Goal: Task Accomplishment & Management: Manage account settings

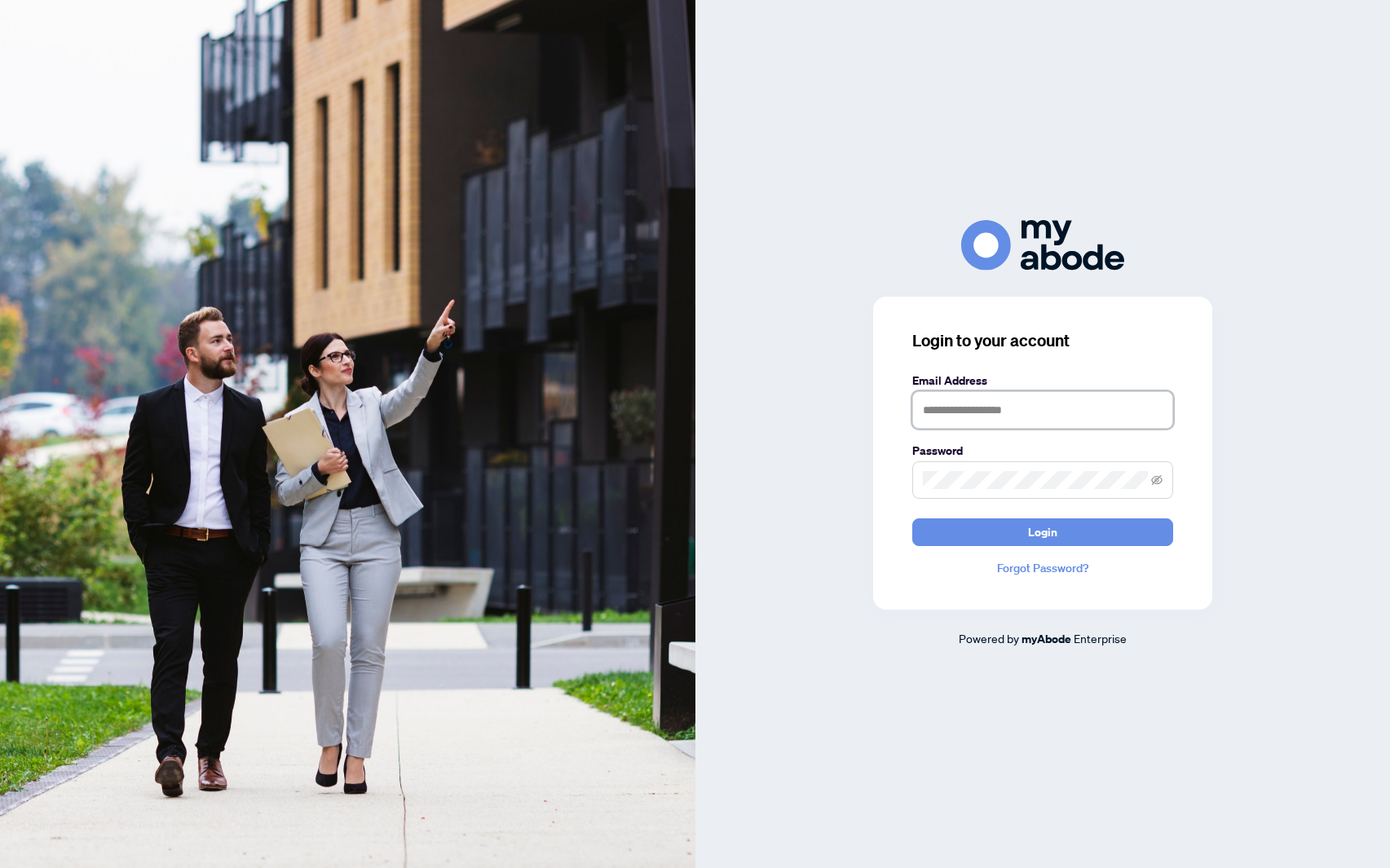
type input "**********"
click at [1091, 523] on button "Login" at bounding box center [1043, 532] width 261 height 28
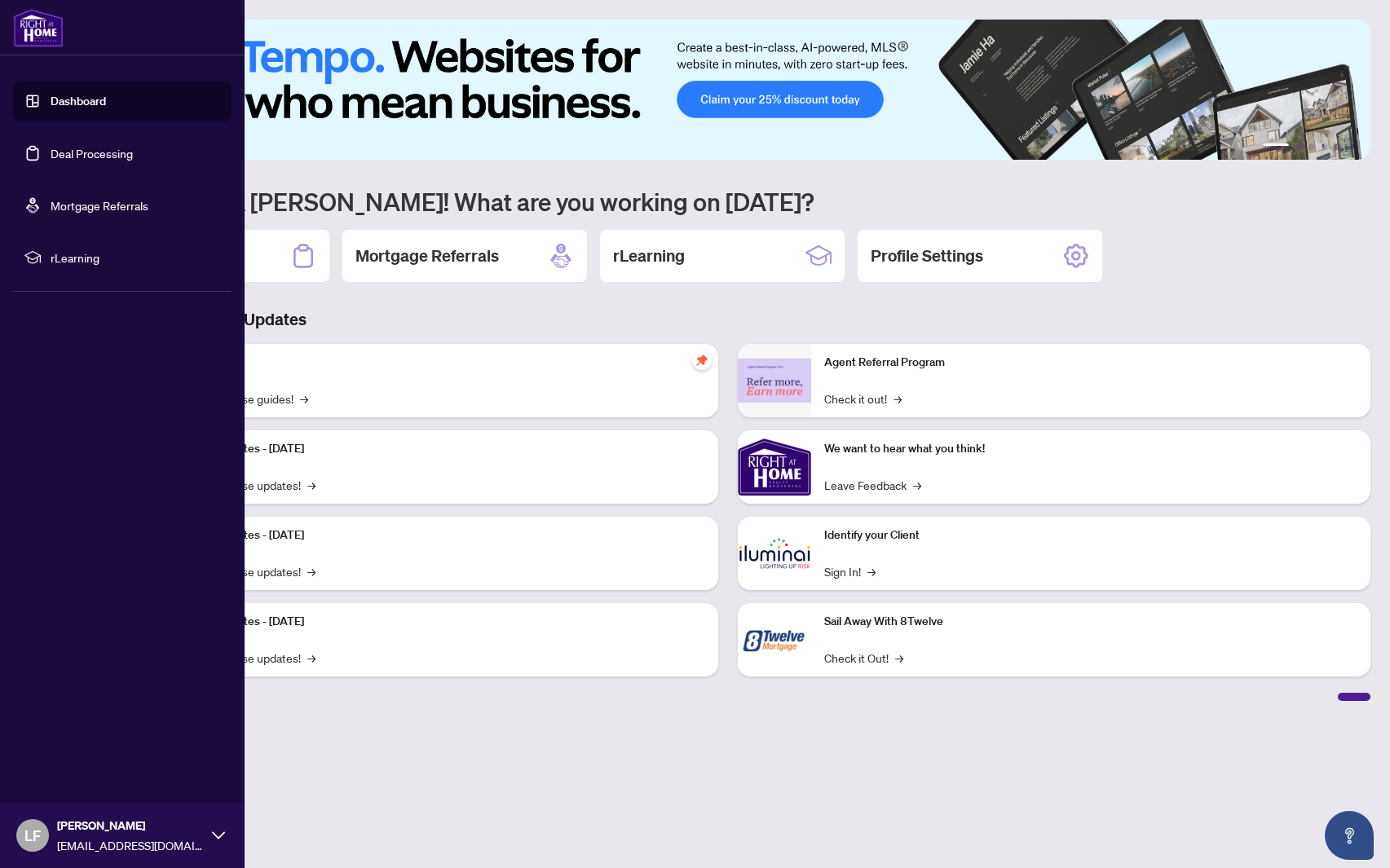
click at [88, 154] on link "Deal Processing" at bounding box center [92, 153] width 83 height 15
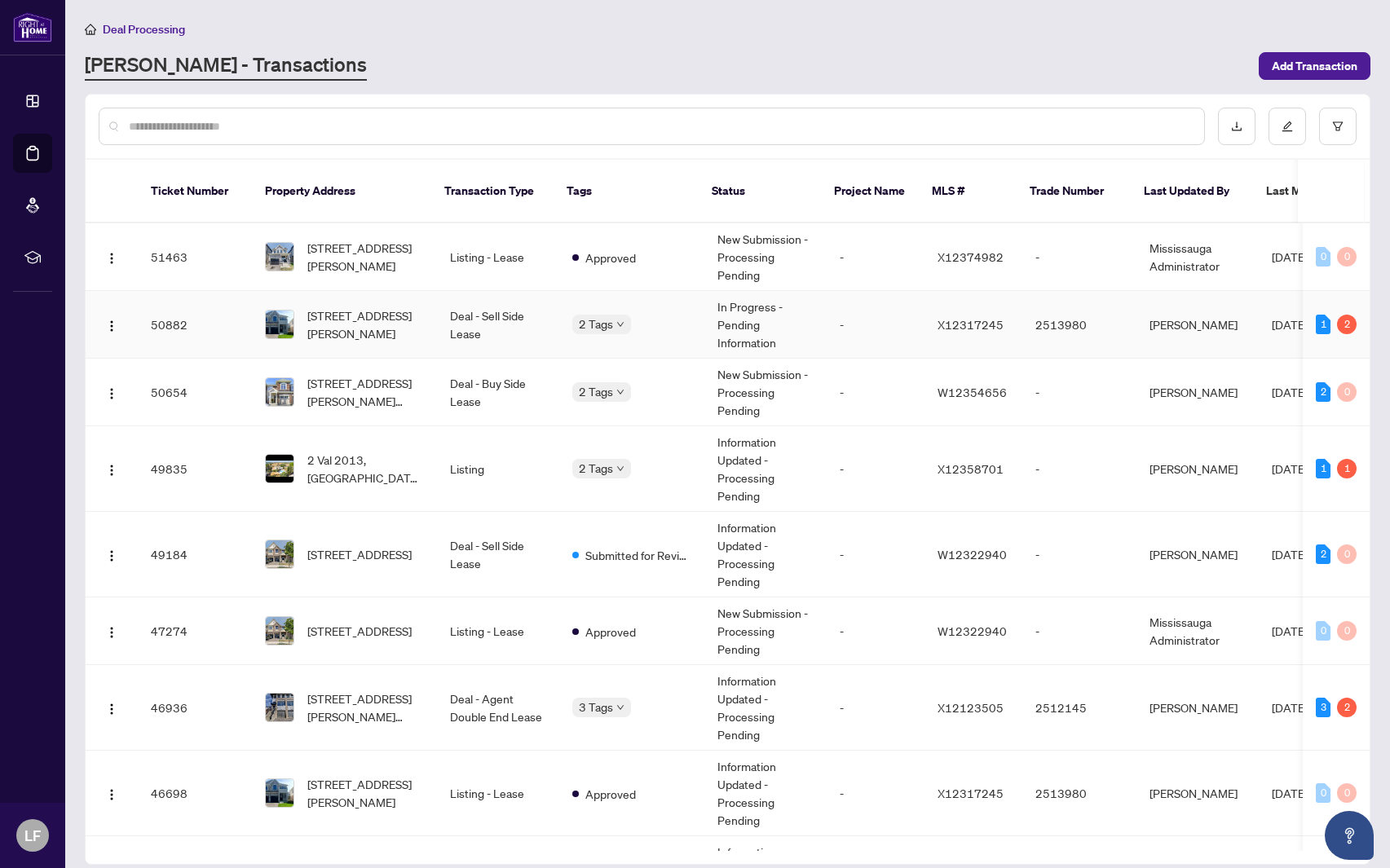
click at [796, 301] on td "In Progress - Pending Information" at bounding box center [765, 325] width 122 height 68
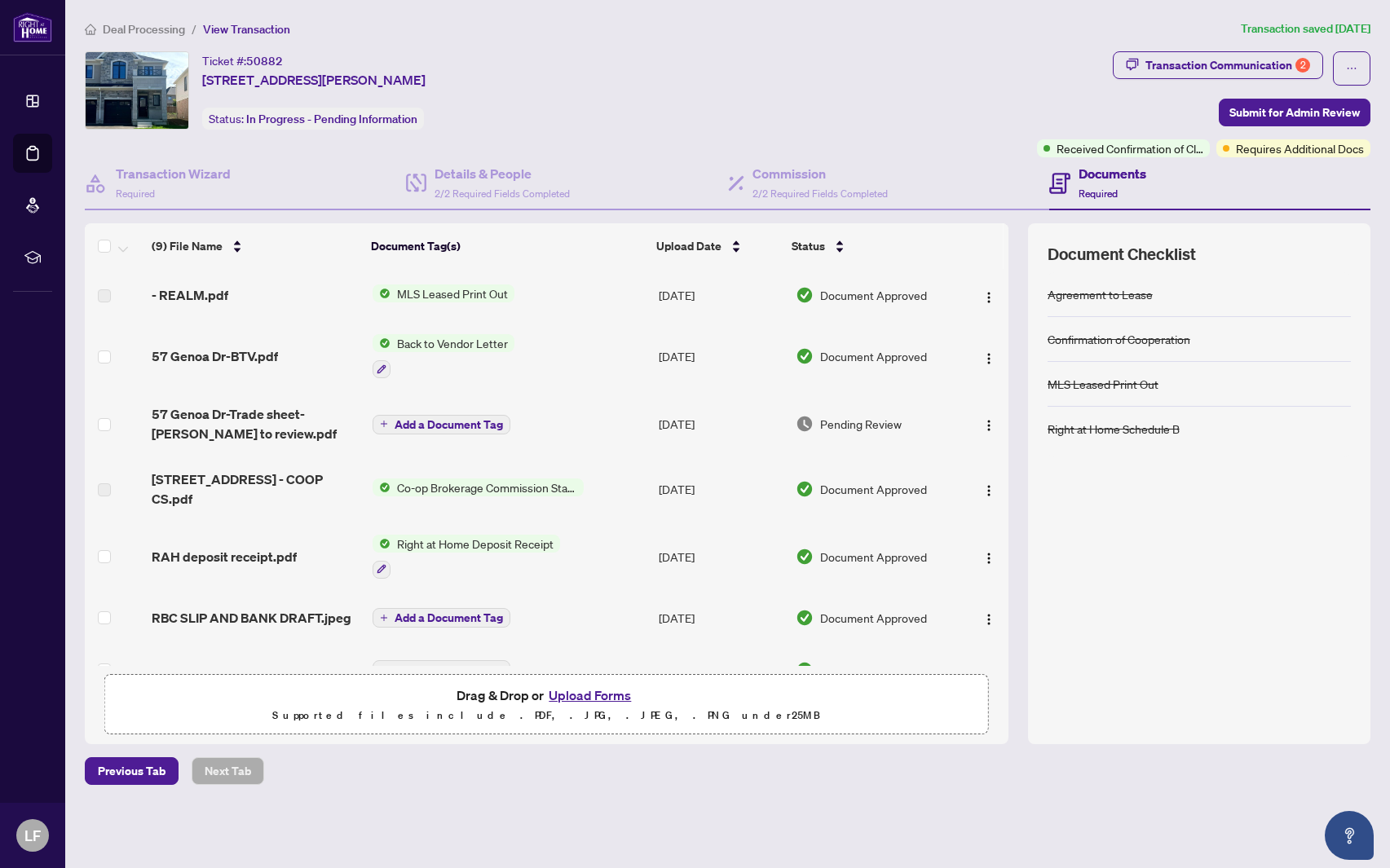
click at [743, 428] on td "Sep/05/2025" at bounding box center [721, 423] width 137 height 65
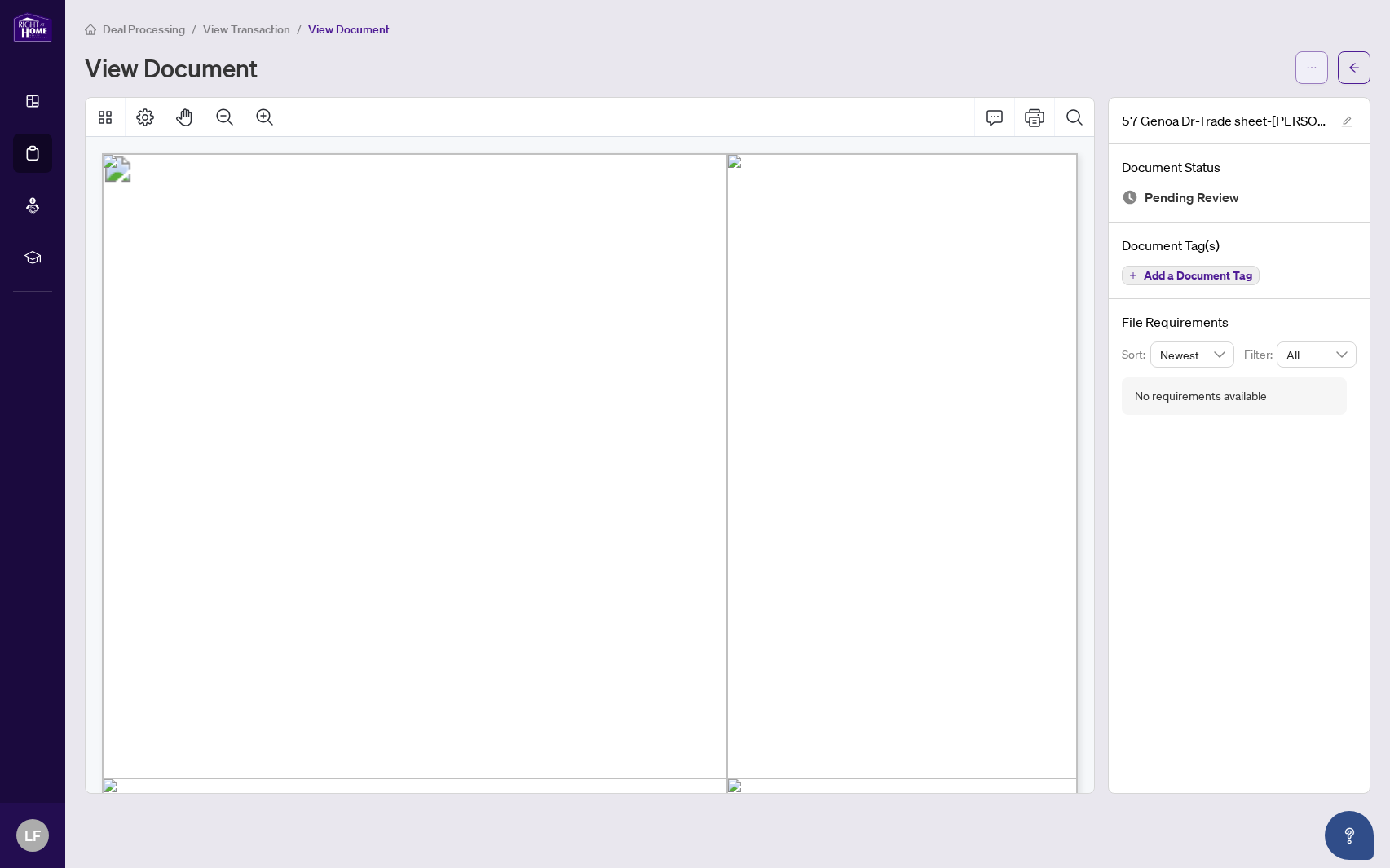
click at [1311, 69] on icon "ellipsis" at bounding box center [1312, 68] width 11 height 11
click at [1238, 99] on span "Download" at bounding box center [1253, 102] width 124 height 18
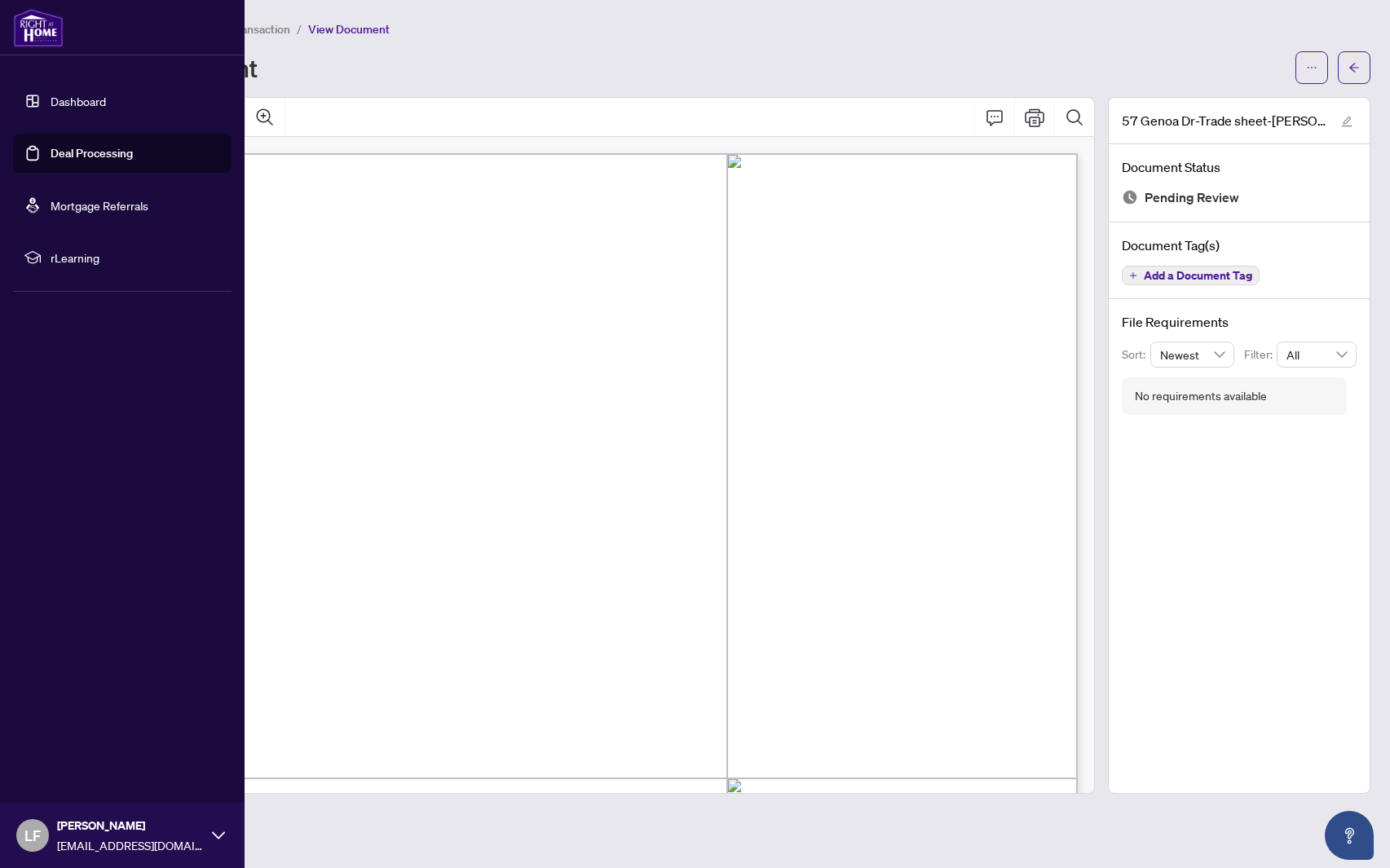
click at [79, 157] on link "Deal Processing" at bounding box center [92, 153] width 83 height 15
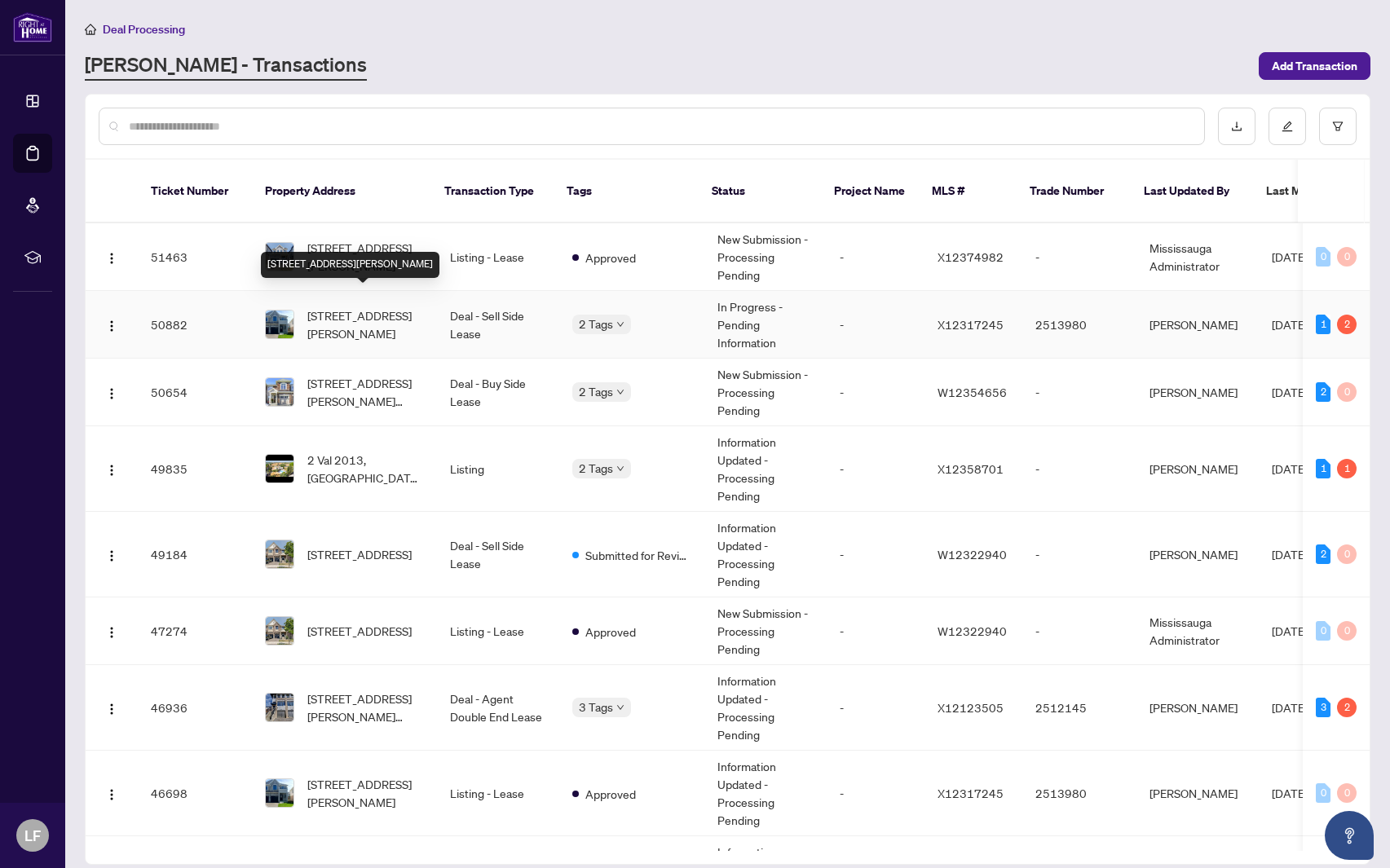
click at [352, 313] on span "57 Genoa Dr, Hamilton, Ontario L9B 2X7, Canada" at bounding box center [365, 325] width 116 height 36
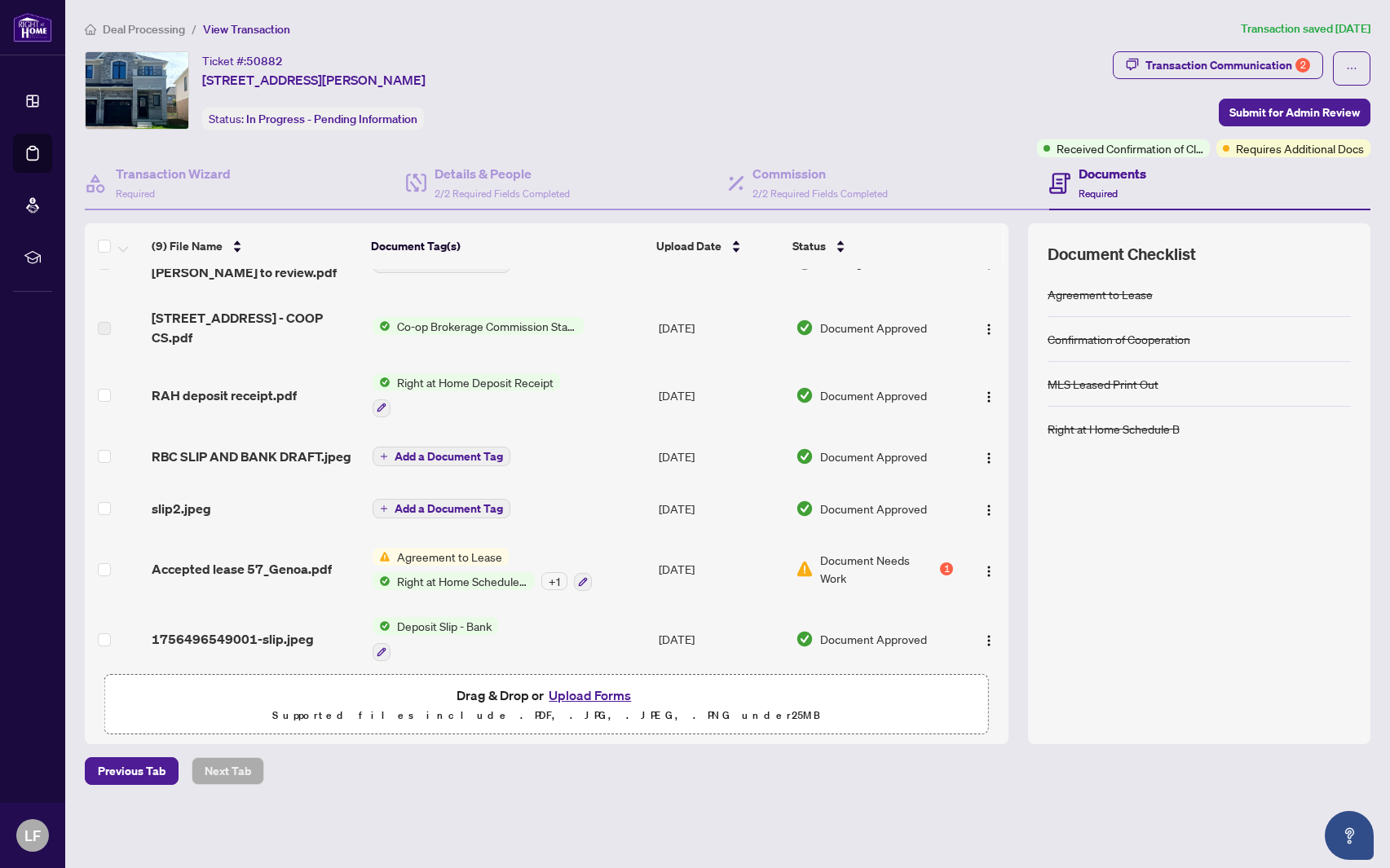
scroll to position [160, 0]
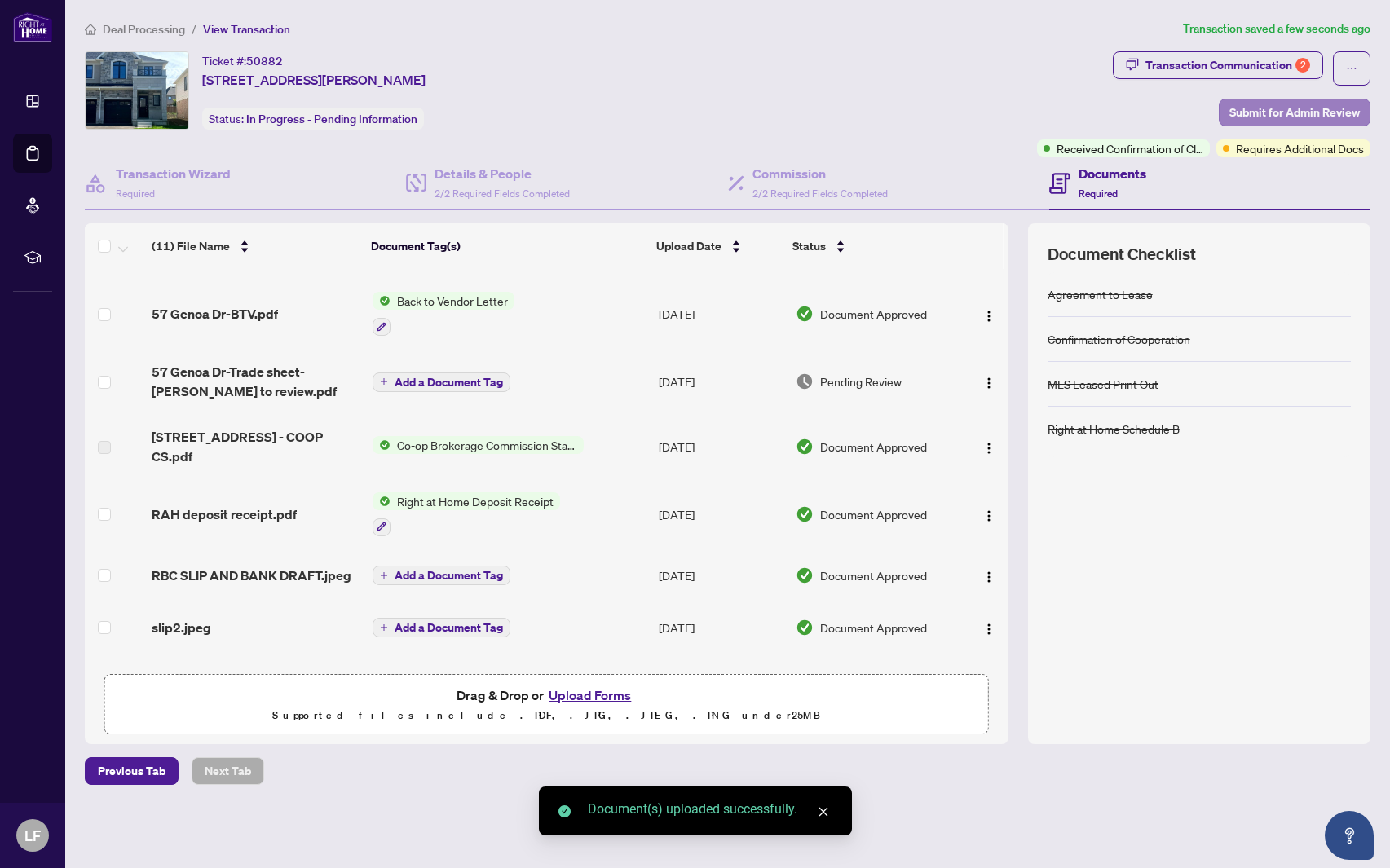
click at [1304, 108] on span "Submit for Admin Review" at bounding box center [1294, 113] width 130 height 26
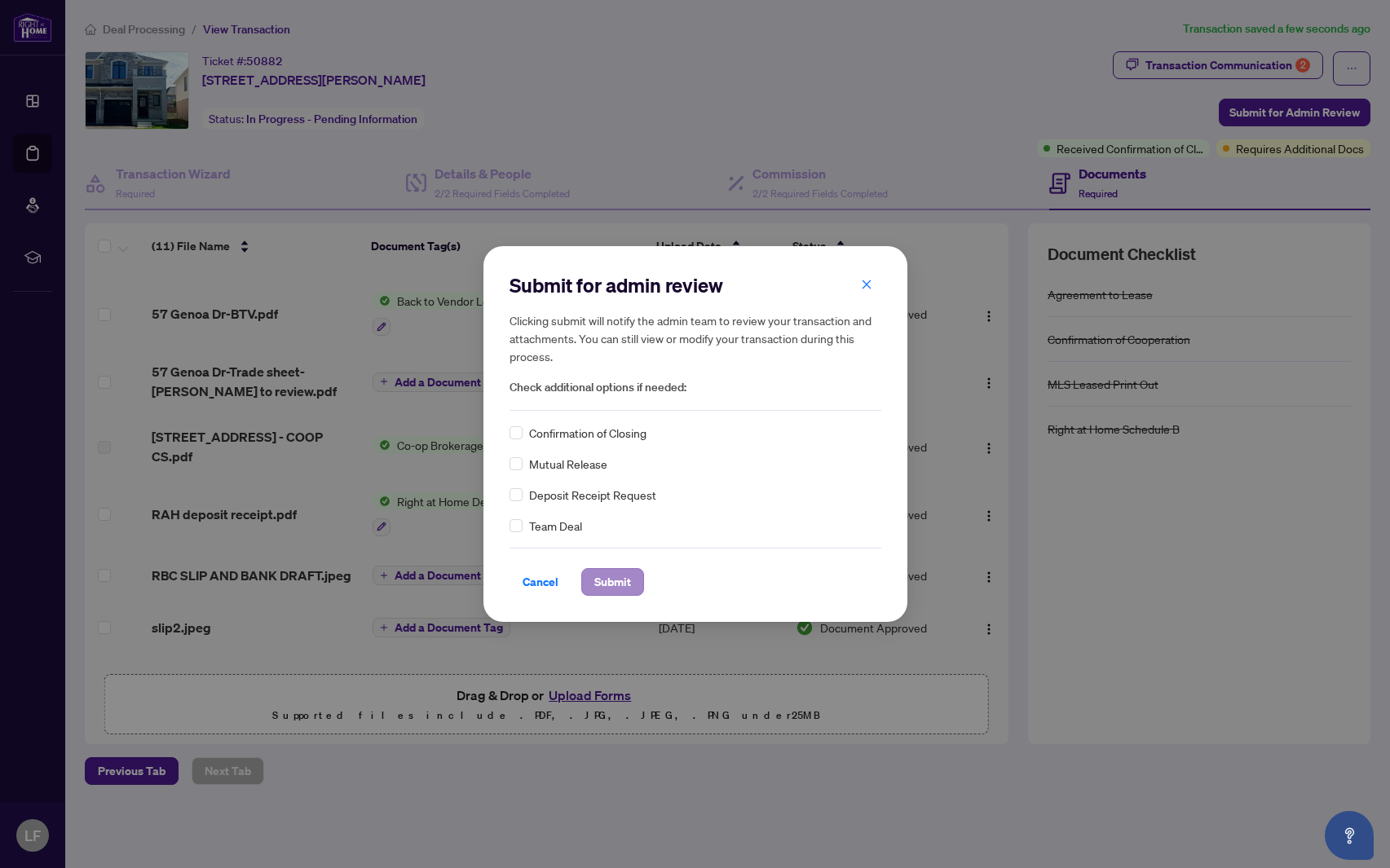
click at [613, 581] on span "Submit" at bounding box center [612, 582] width 37 height 26
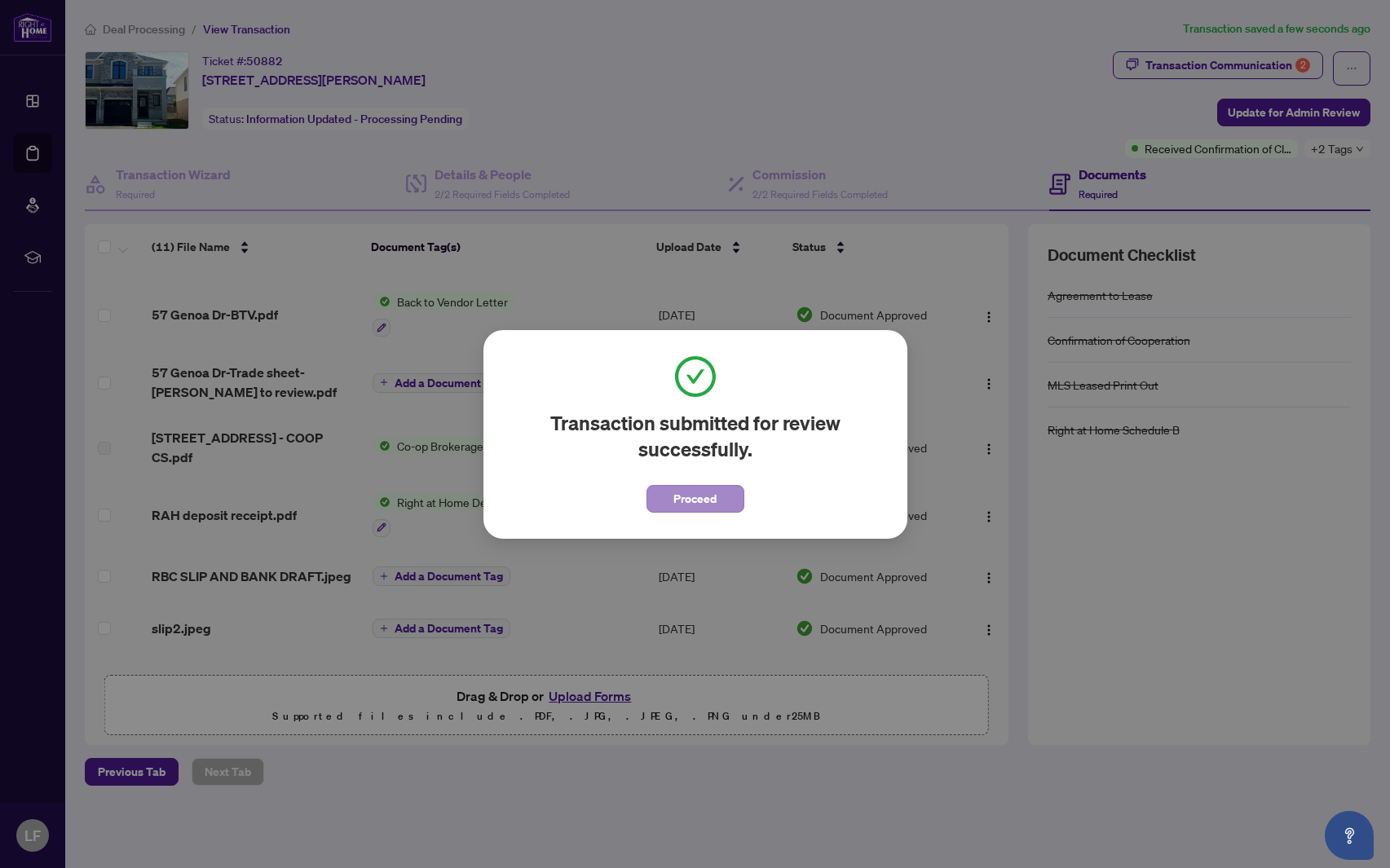
click at [715, 502] on span "Proceed" at bounding box center [695, 499] width 43 height 26
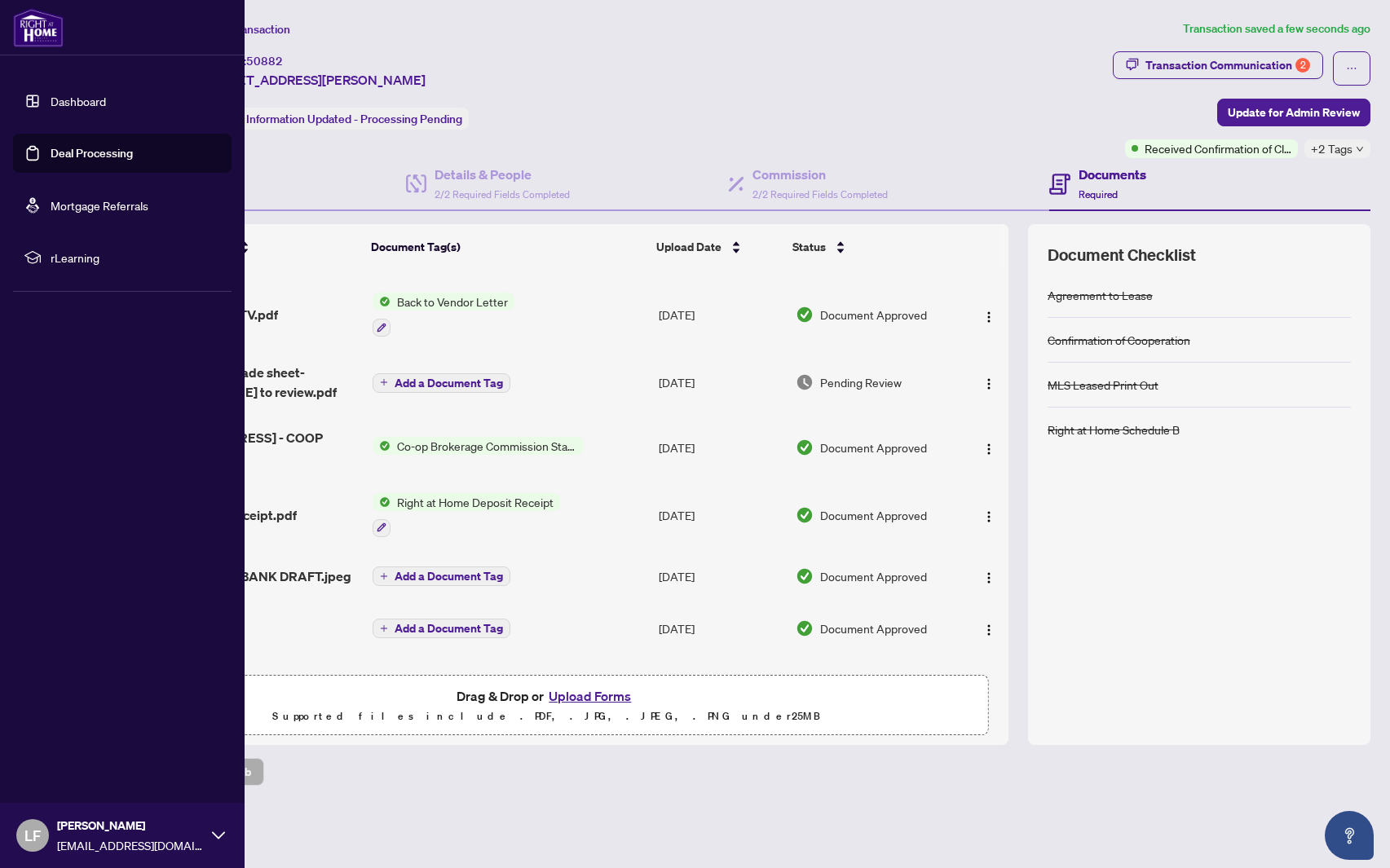
click at [51, 153] on link "Deal Processing" at bounding box center [92, 153] width 83 height 15
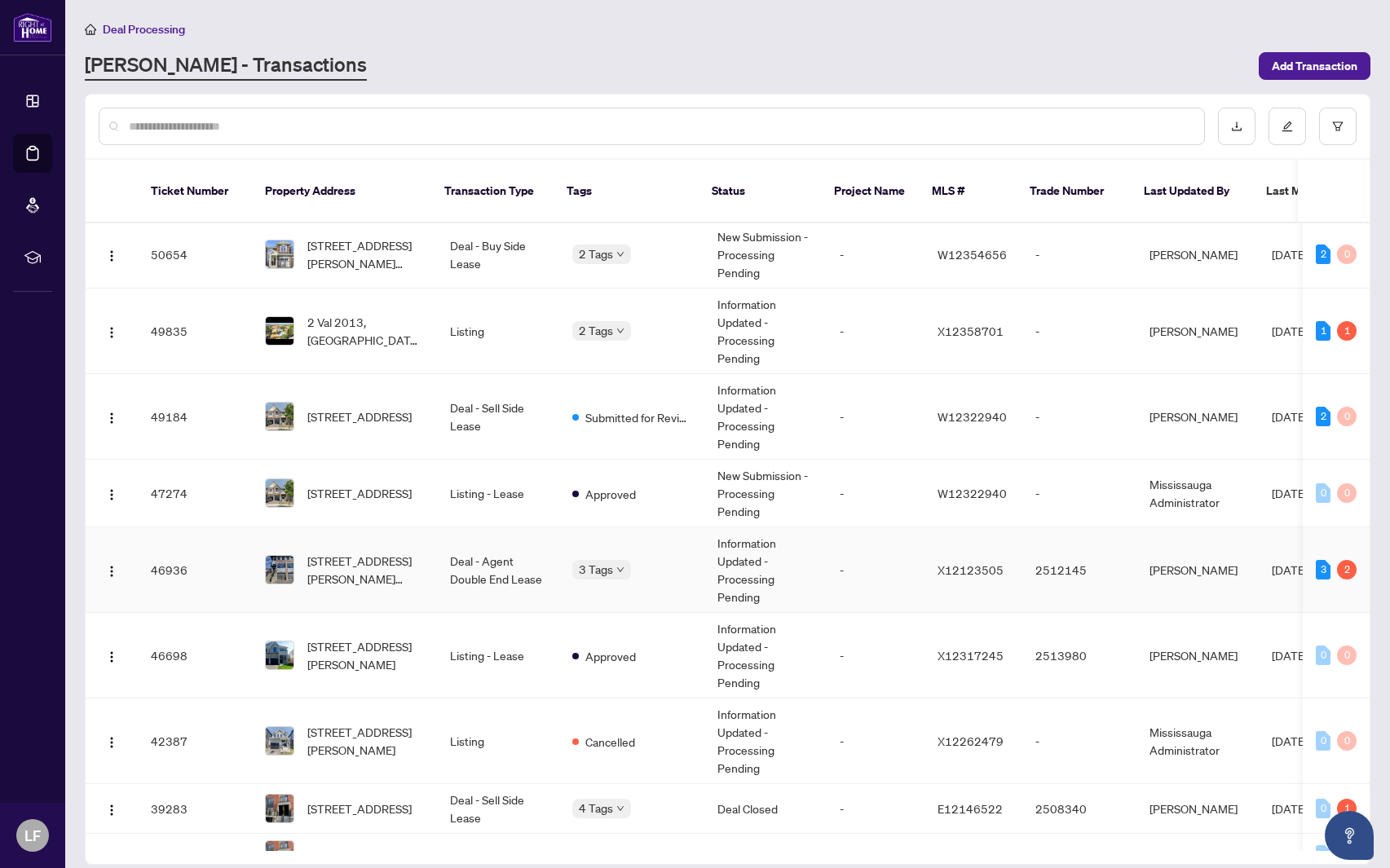
scroll to position [158, 0]
click at [542, 530] on td "Deal - Agent Double End Lease" at bounding box center [498, 568] width 122 height 85
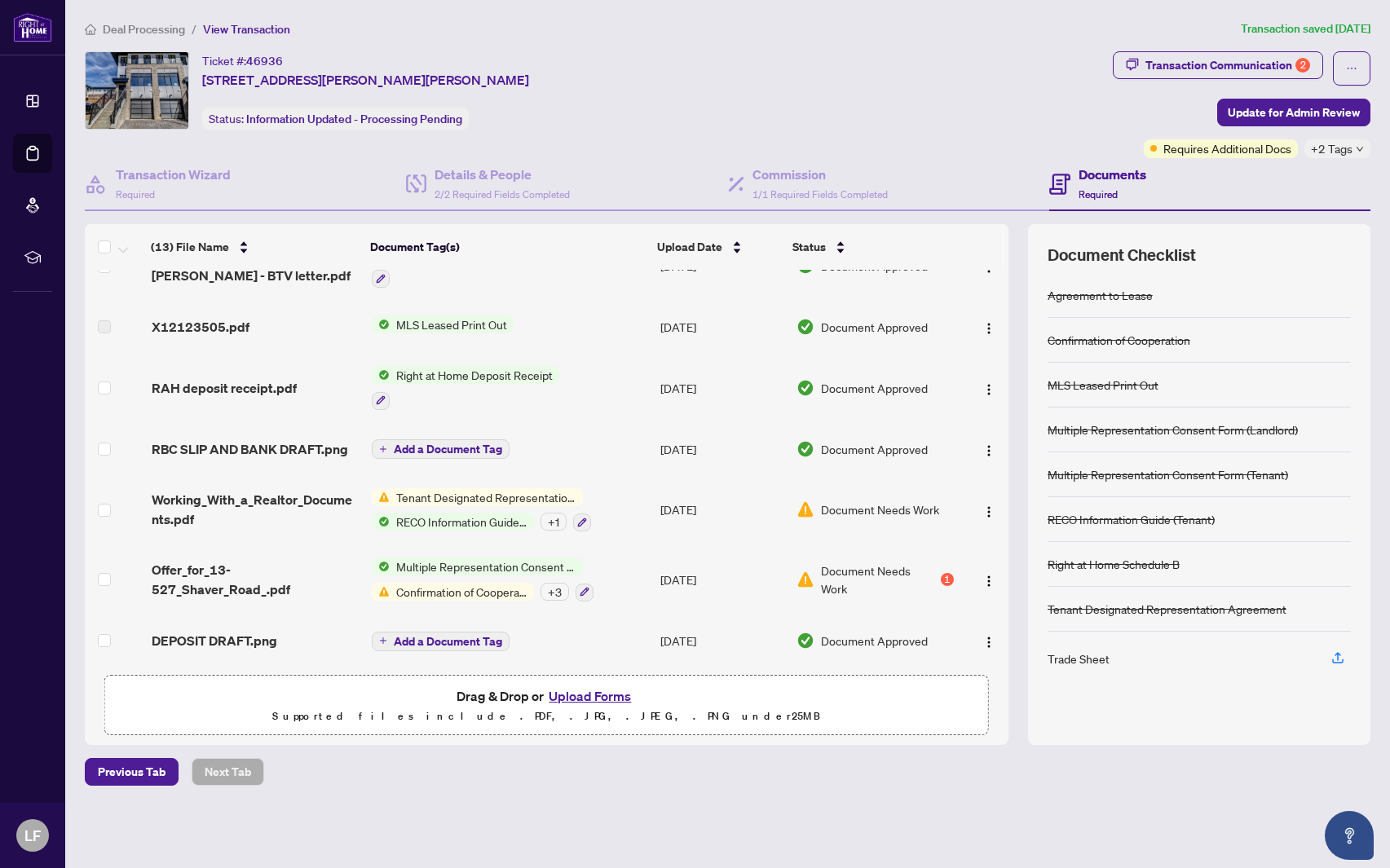
scroll to position [446, 0]
click at [1255, 75] on div "Transaction Communication 2" at bounding box center [1227, 66] width 164 height 26
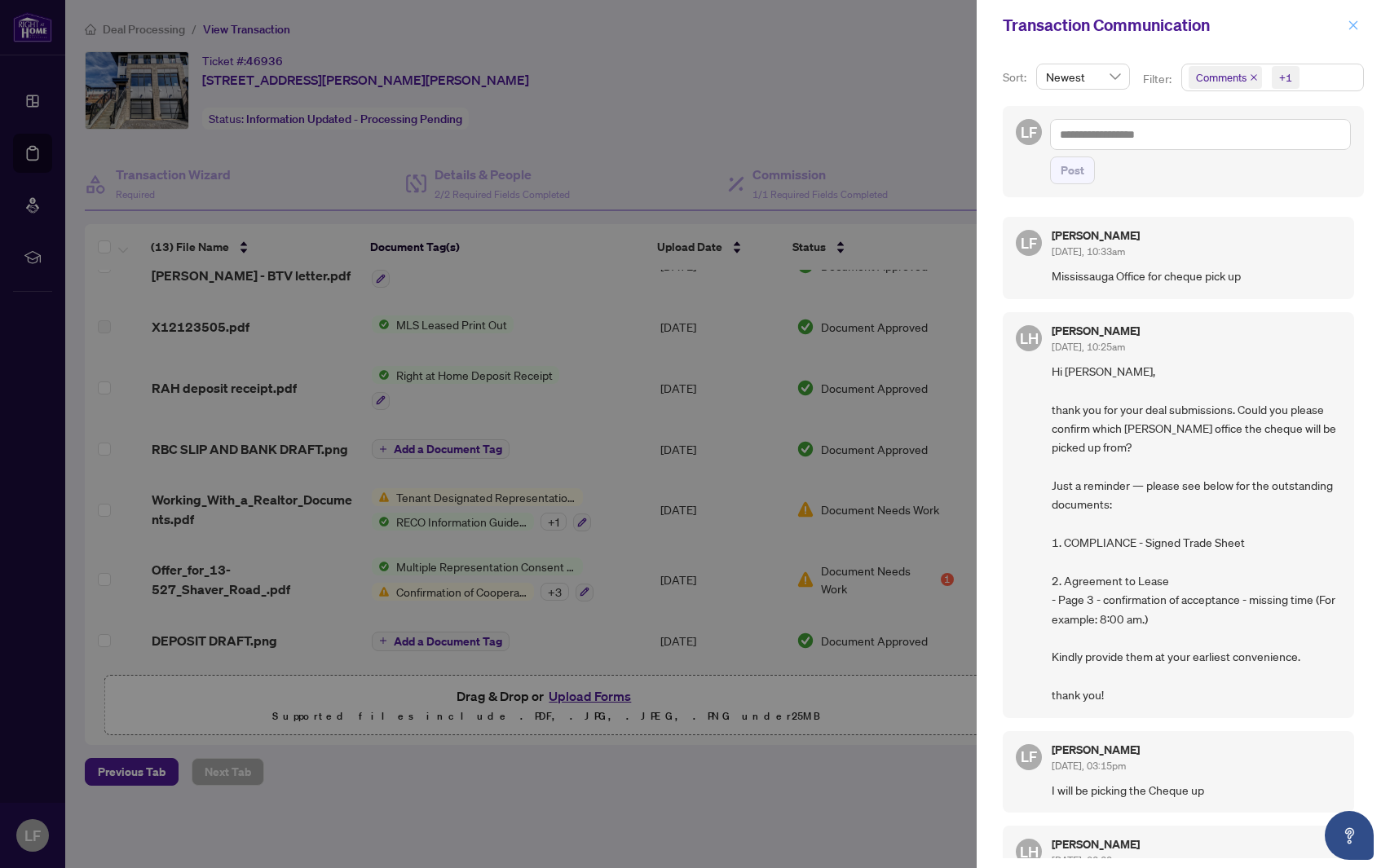
click at [1349, 25] on icon "close" at bounding box center [1353, 25] width 11 height 11
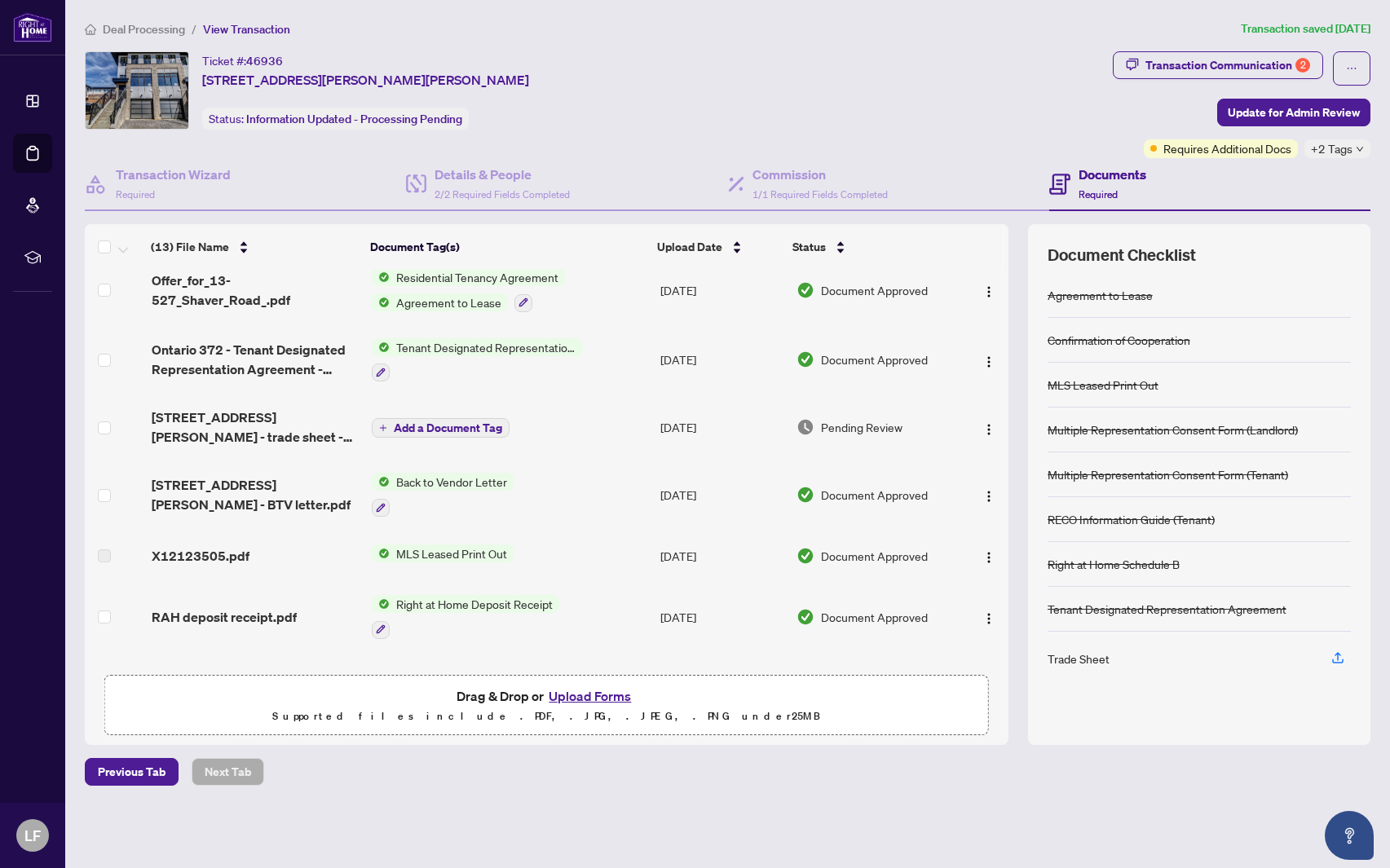
scroll to position [221, 0]
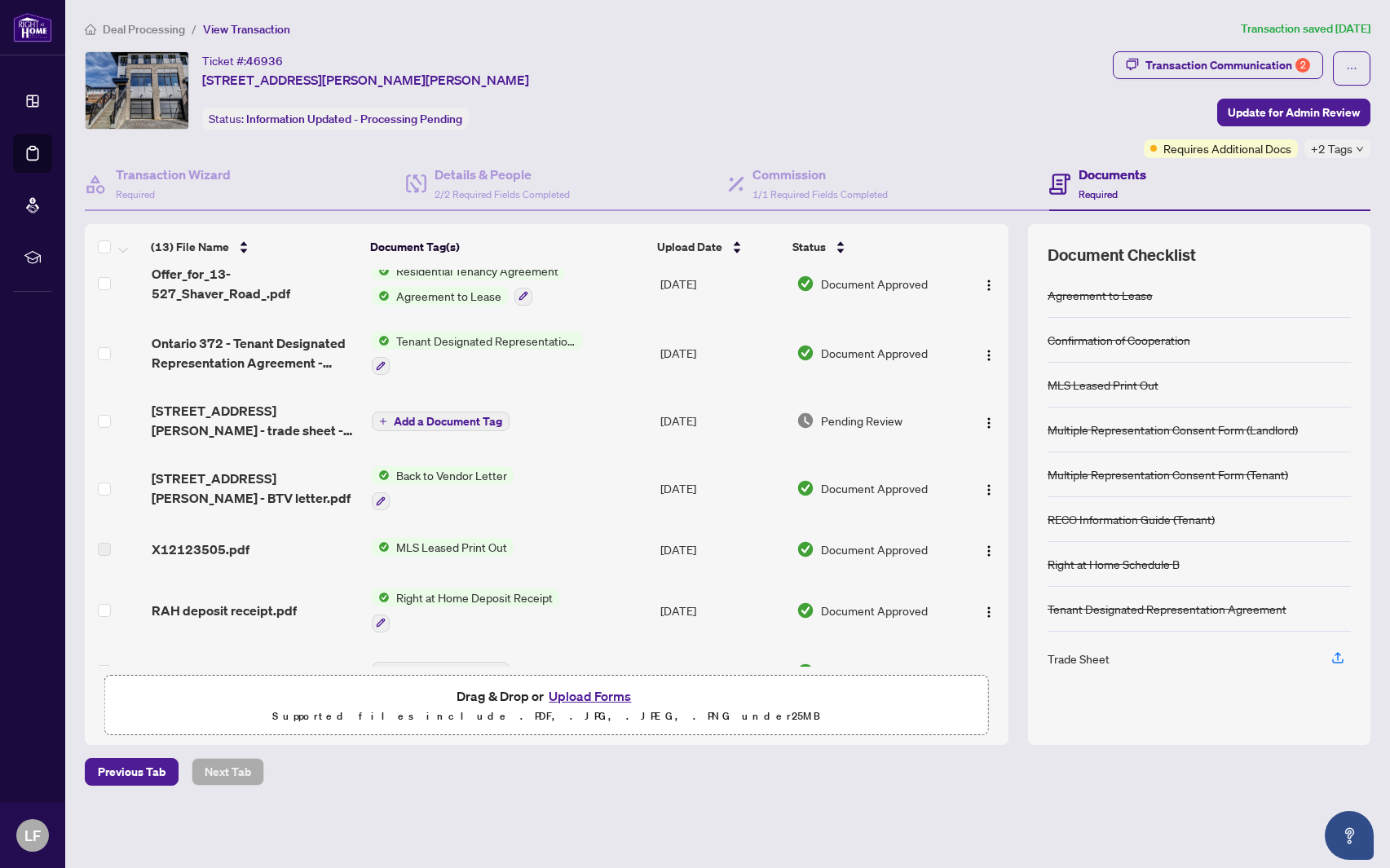
click at [590, 419] on td "Add a Document Tag" at bounding box center [509, 419] width 288 height 65
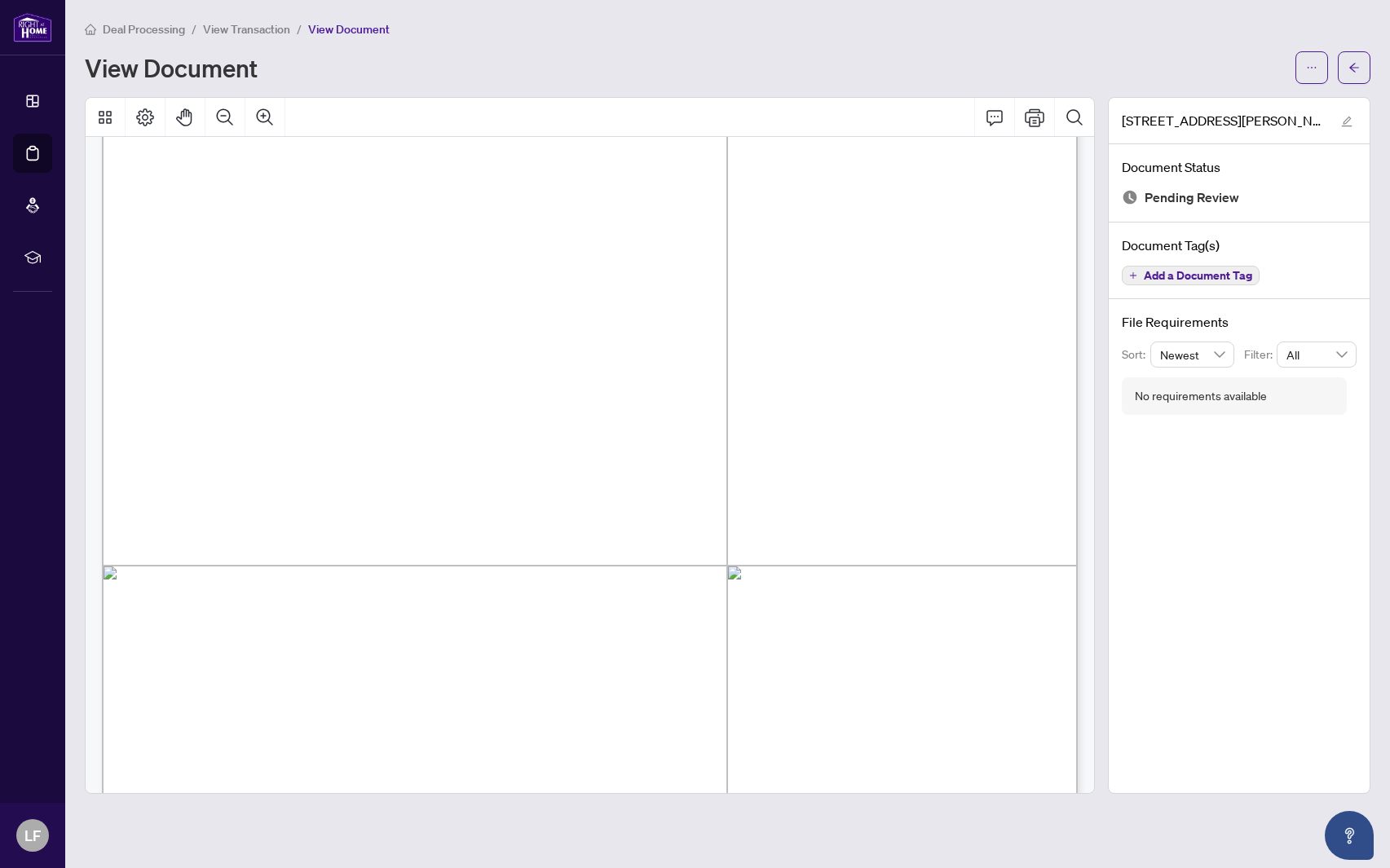
scroll to position [230, 0]
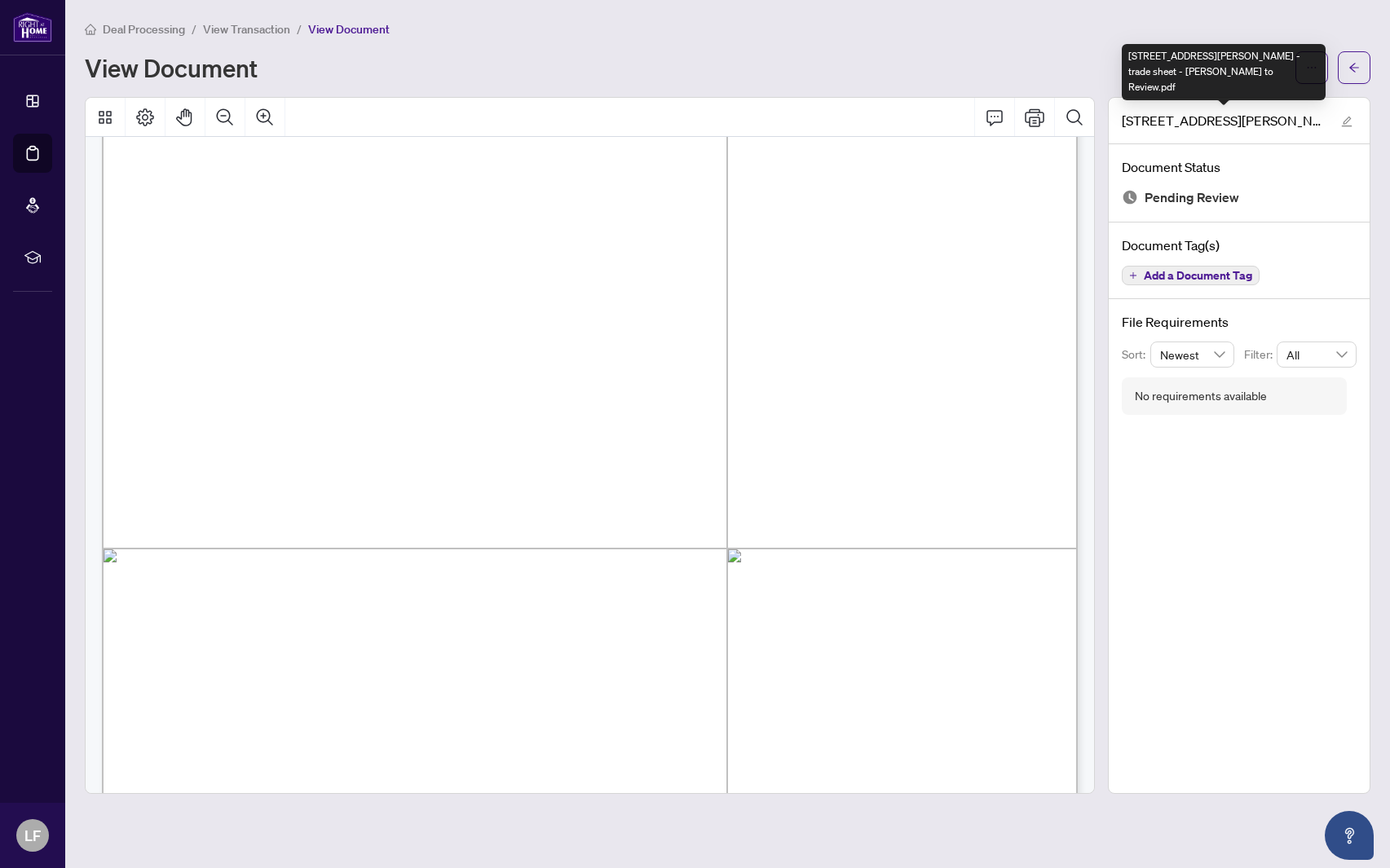
click at [1307, 75] on div "527 Shaver Rd 13 - trade sheet - Linda to Review.pdf" at bounding box center [1223, 72] width 204 height 56
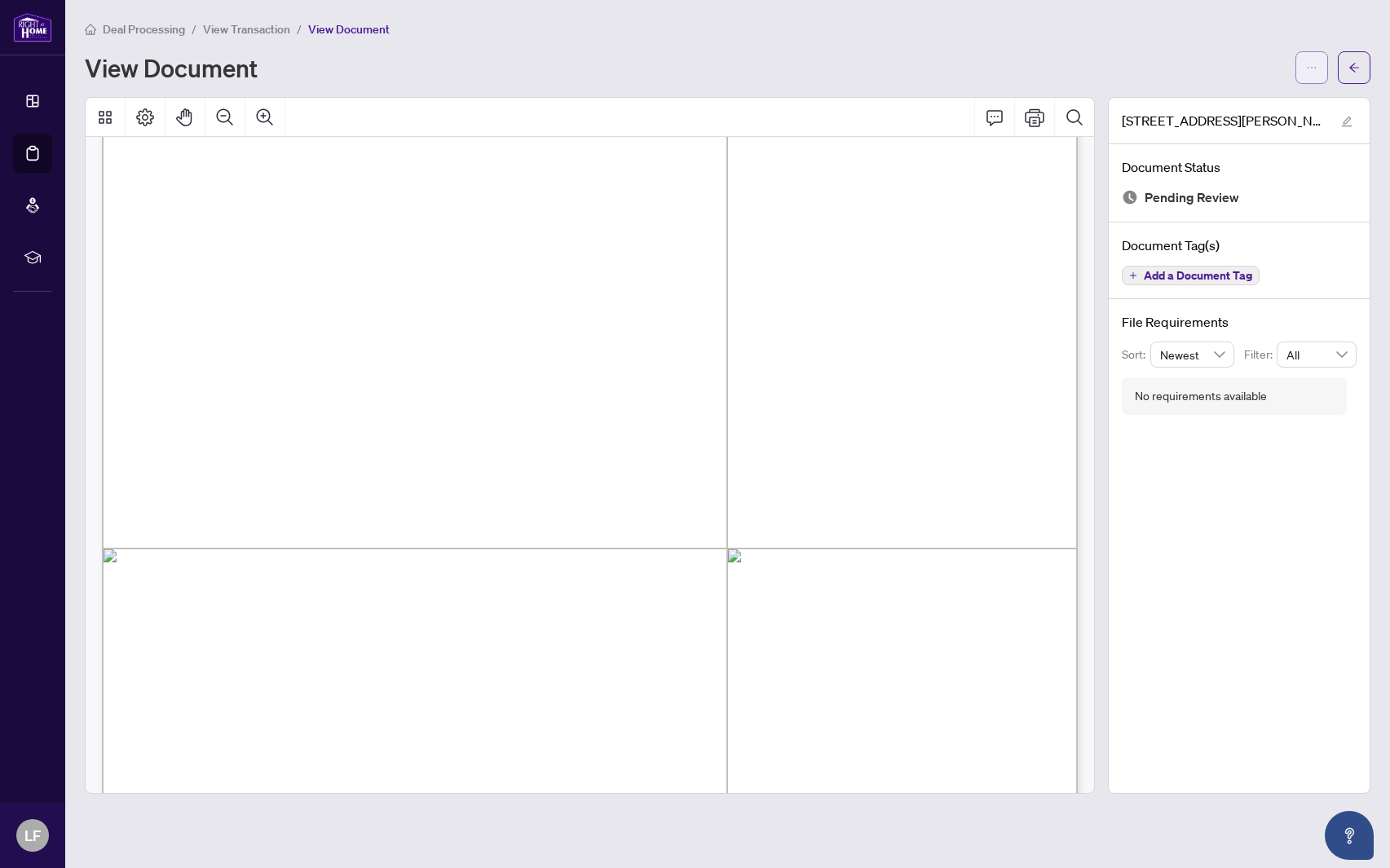
click at [1321, 60] on button "button" at bounding box center [1311, 68] width 33 height 33
click at [1223, 108] on span "Download" at bounding box center [1253, 102] width 124 height 18
click at [256, 34] on span "View Transaction" at bounding box center [246, 29] width 87 height 15
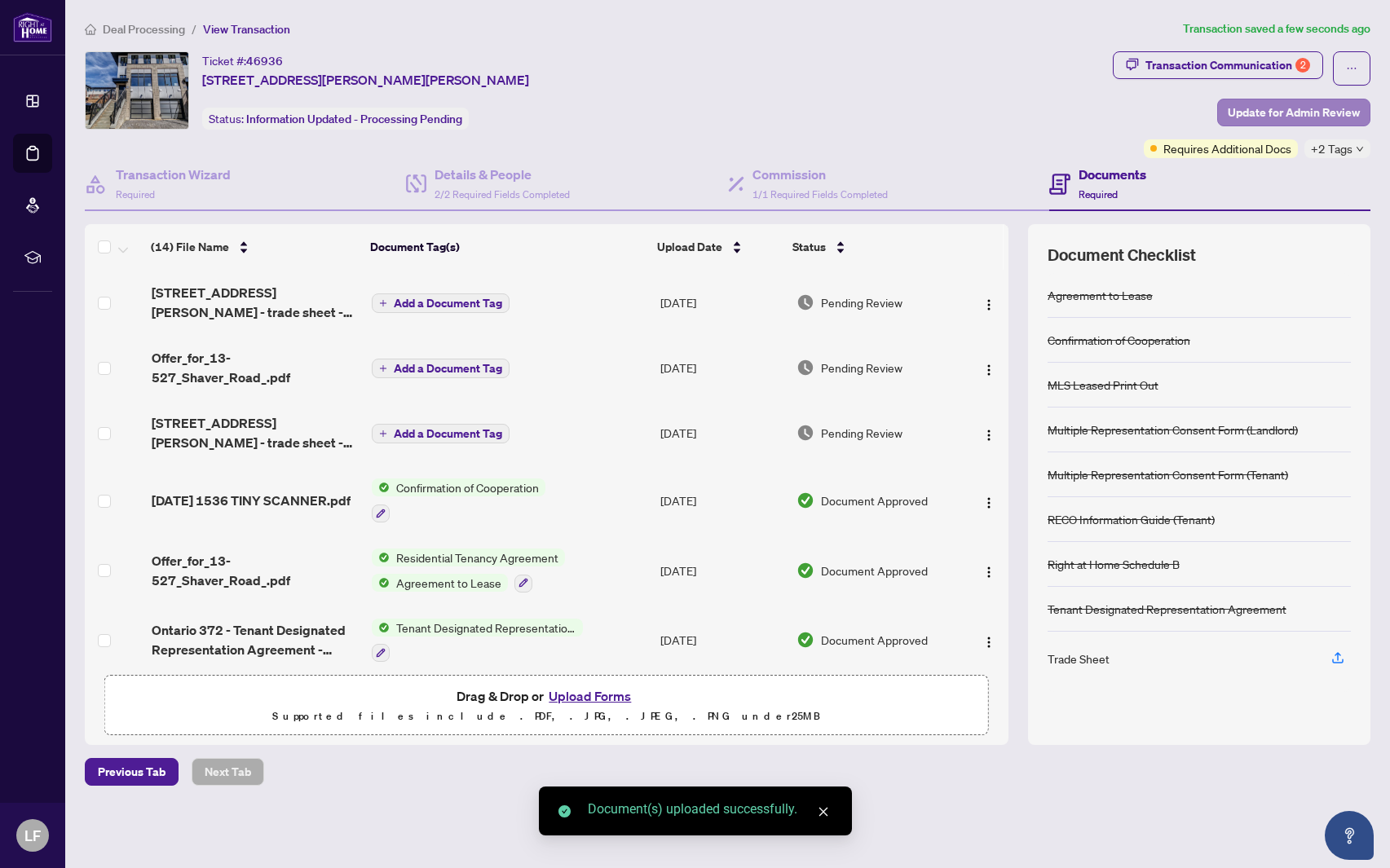
click at [1311, 110] on span "Update for Admin Review" at bounding box center [1293, 113] width 132 height 26
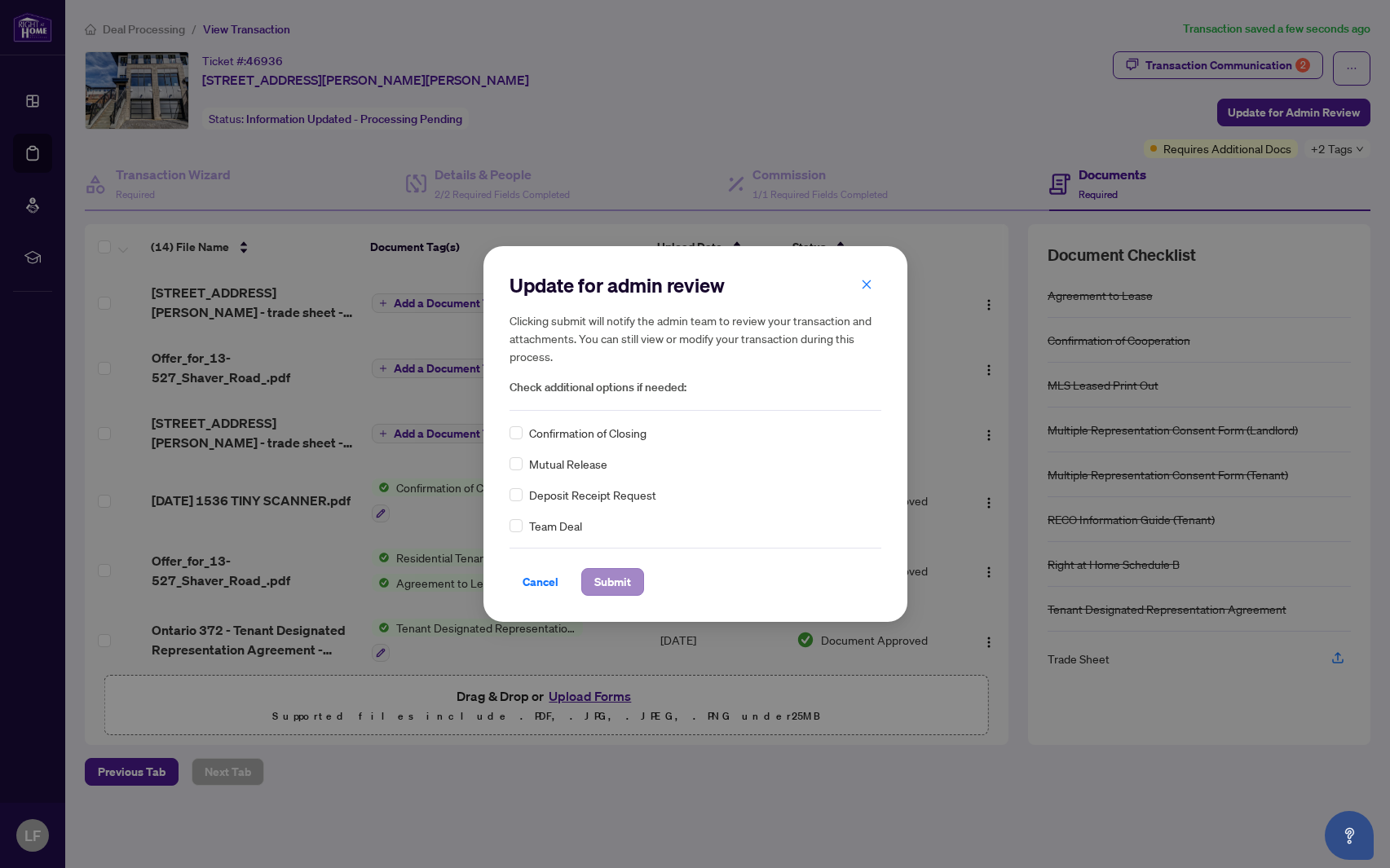
click at [616, 592] on span "Submit" at bounding box center [612, 582] width 37 height 26
